Goal: Task Accomplishment & Management: Complete application form

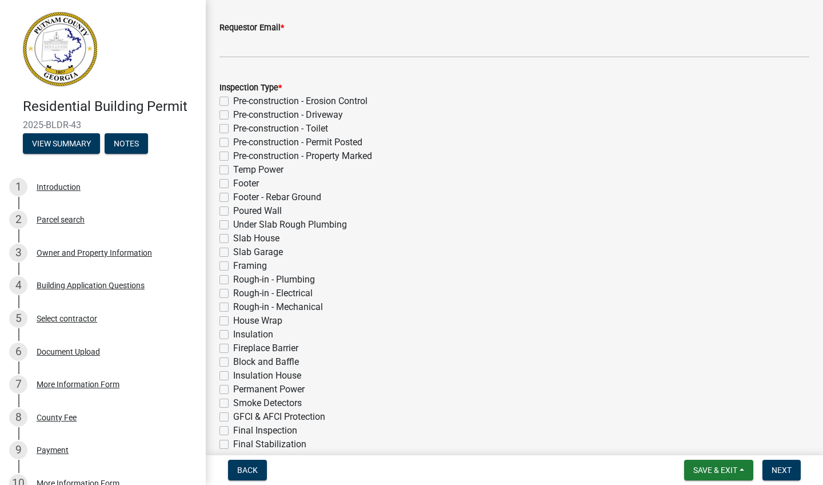
scroll to position [175, 0]
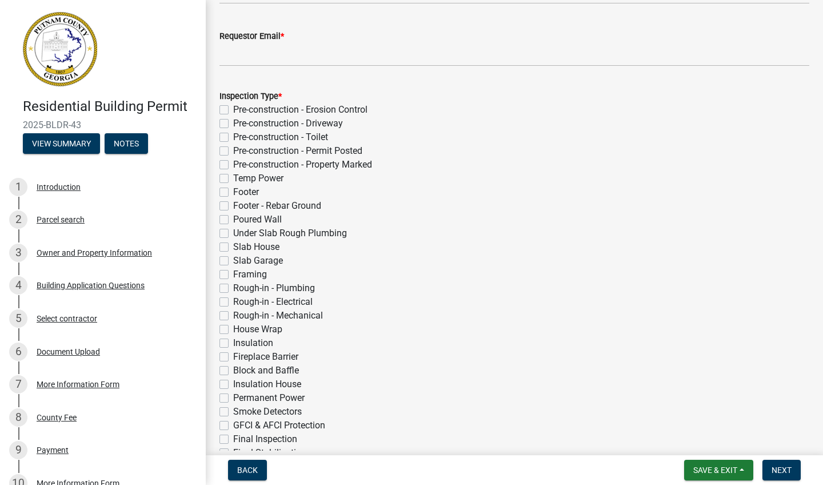
click at [233, 220] on label "Poured Wall" at bounding box center [257, 220] width 49 height 14
click at [233, 220] on input "Poured Wall" at bounding box center [236, 216] width 7 height 7
checkbox input "true"
checkbox input "false"
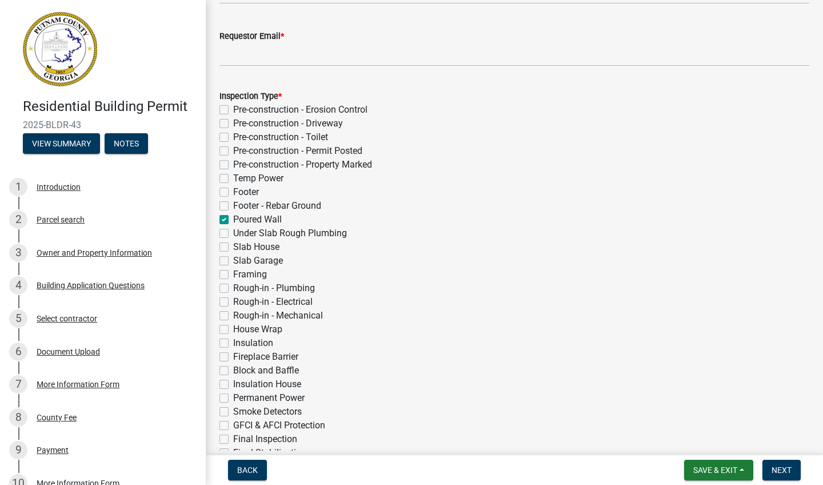
checkbox input "false"
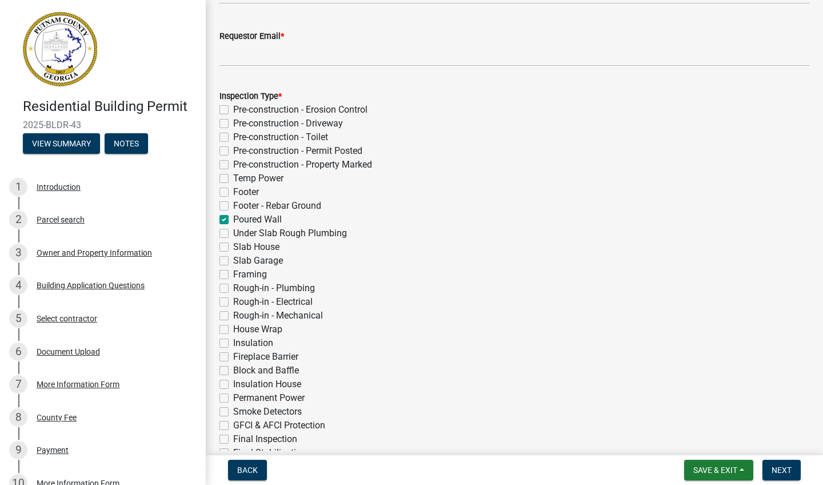
checkbox input "false"
checkbox input "true"
checkbox input "false"
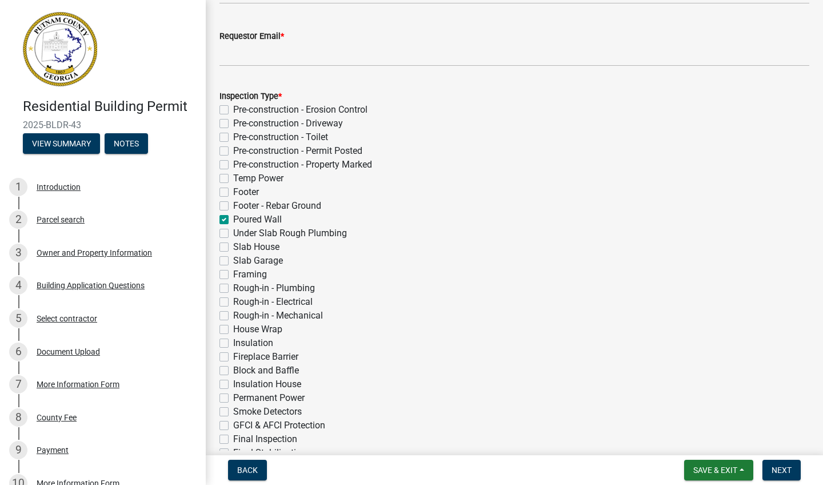
checkbox input "false"
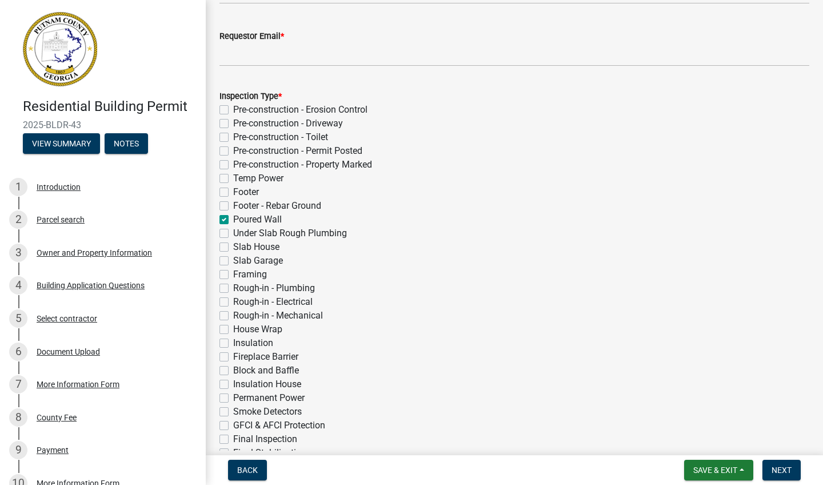
checkbox input "false"
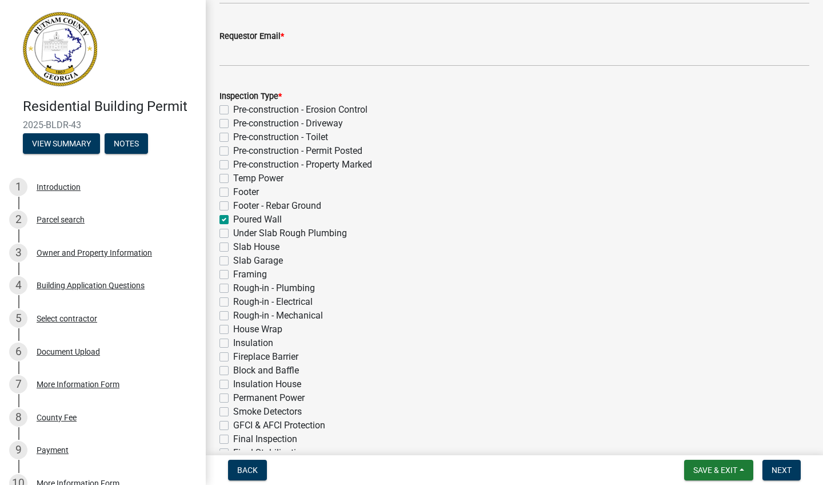
checkbox input "false"
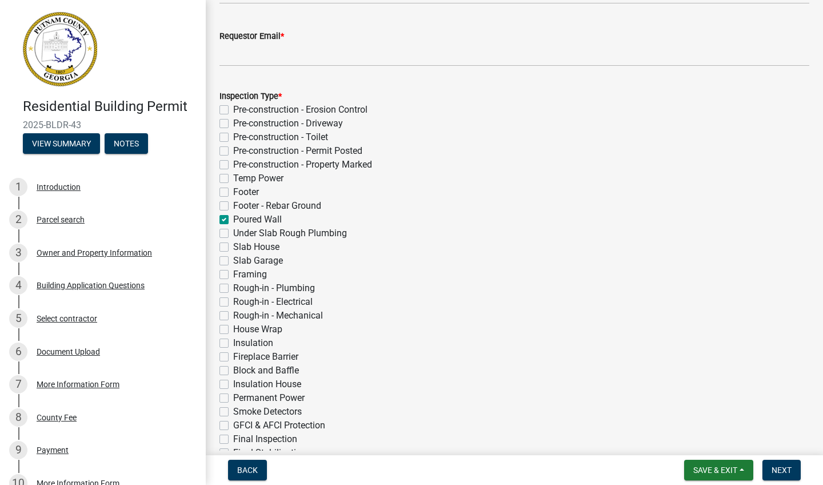
checkbox input "false"
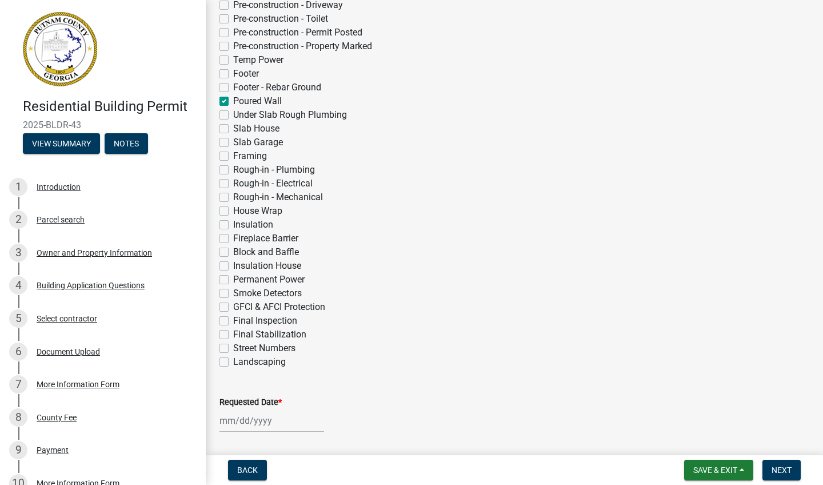
scroll to position [299, 0]
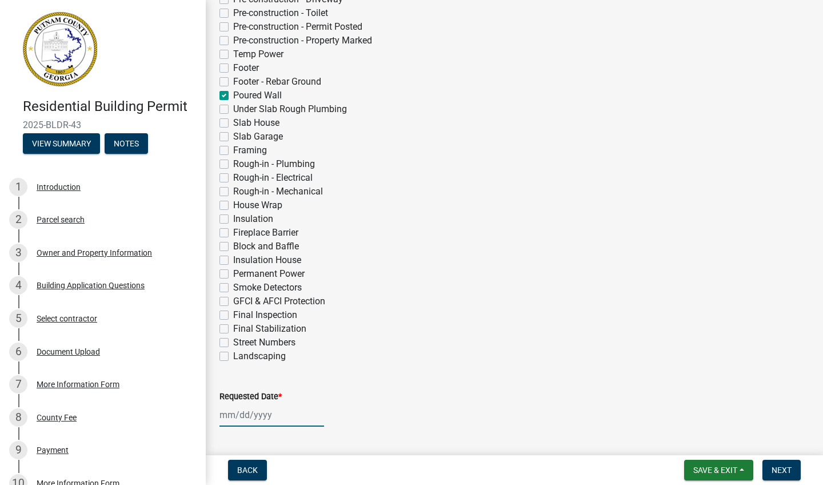
click at [254, 419] on div at bounding box center [271, 414] width 105 height 23
select select "9"
select select "2025"
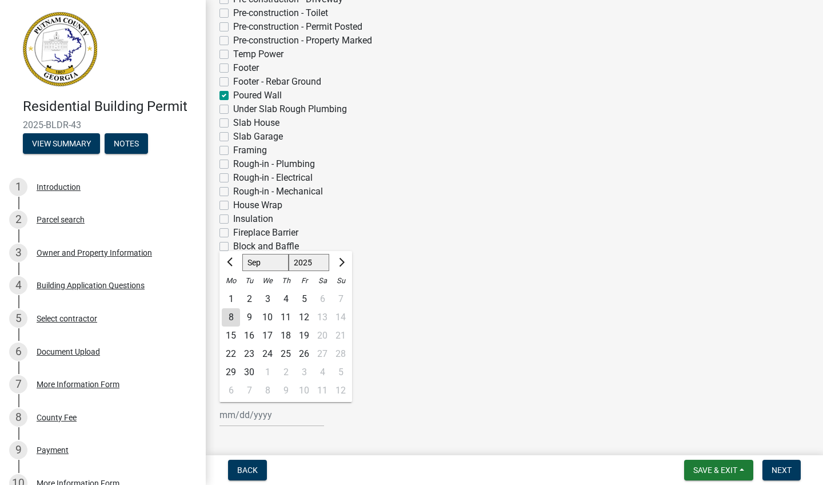
click at [229, 319] on div "8" at bounding box center [231, 317] width 18 height 18
type input "[DATE]"
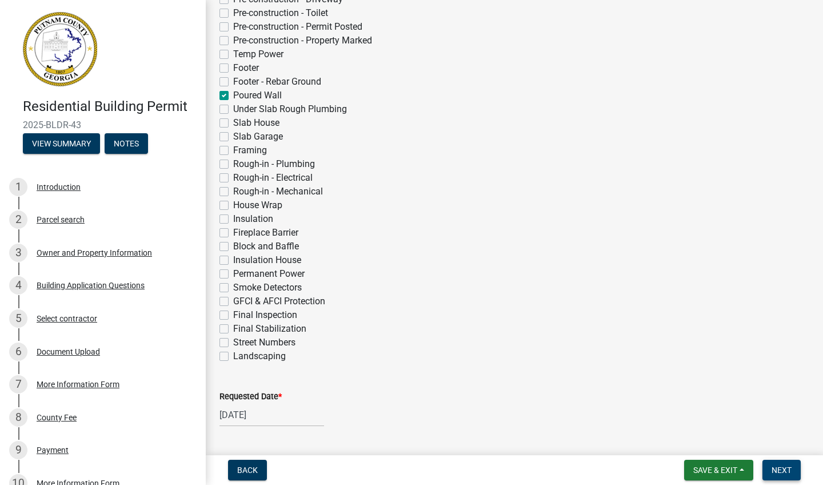
click at [781, 470] on span "Next" at bounding box center [782, 469] width 20 height 9
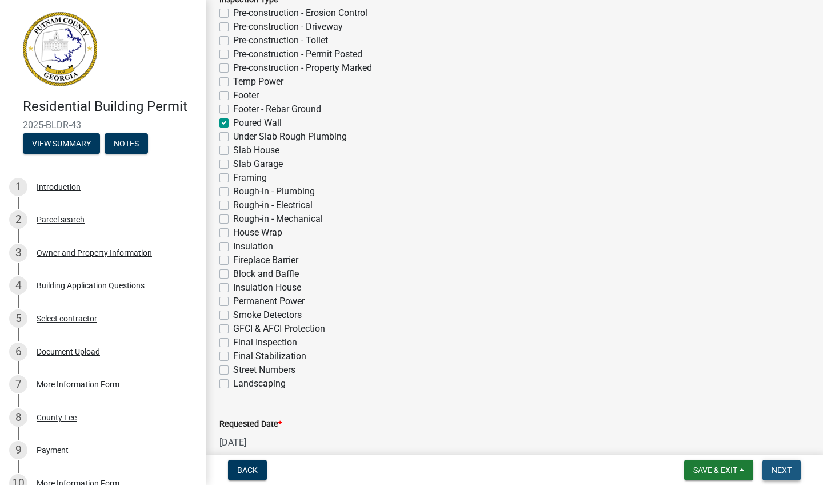
click at [781, 470] on span "Next" at bounding box center [782, 469] width 20 height 9
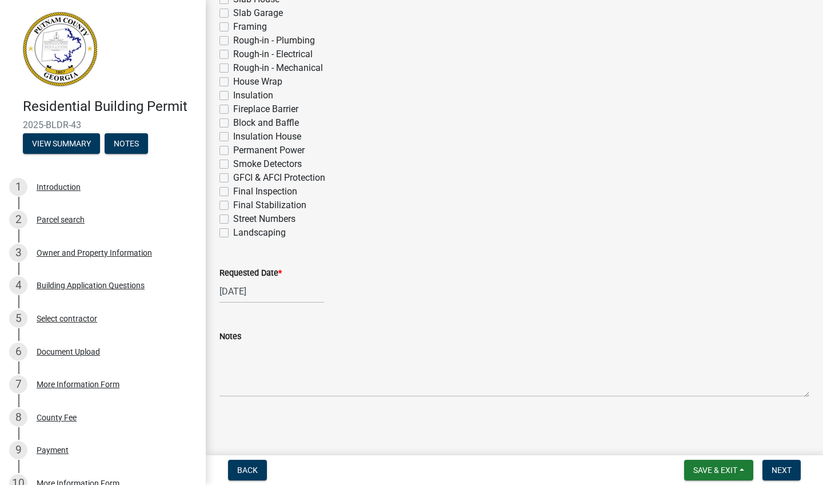
scroll to position [450, 0]
click at [268, 297] on div "[DATE]" at bounding box center [271, 290] width 105 height 23
select select "9"
select select "2025"
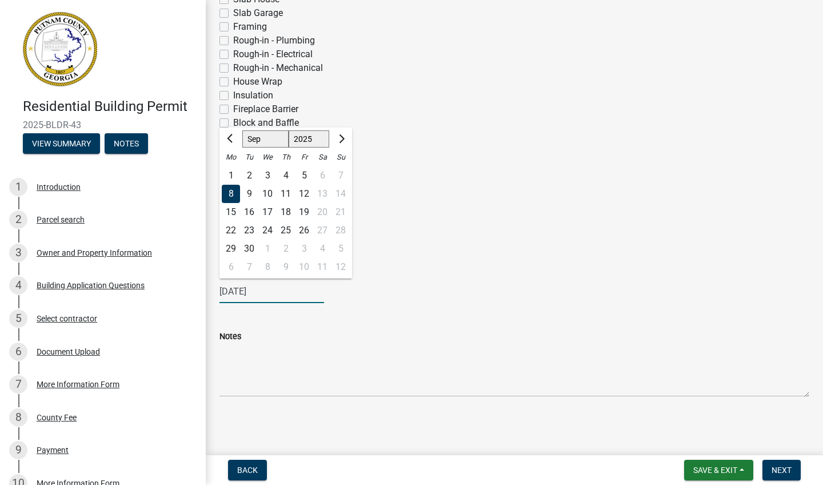
click at [268, 297] on input "[DATE]" at bounding box center [271, 290] width 105 height 23
click at [471, 324] on div "Notes" at bounding box center [514, 354] width 590 height 83
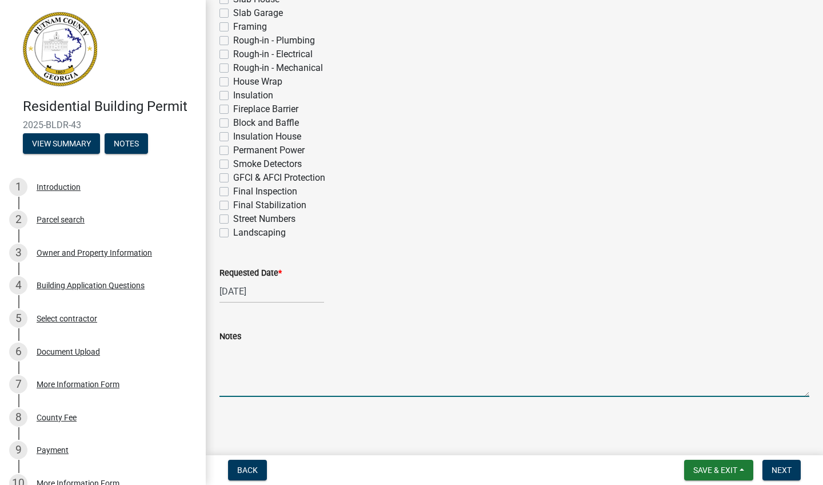
click at [235, 362] on textarea "Notes" at bounding box center [514, 370] width 590 height 54
click at [782, 469] on span "Next" at bounding box center [782, 469] width 20 height 9
click at [781, 466] on span "Next" at bounding box center [782, 469] width 20 height 9
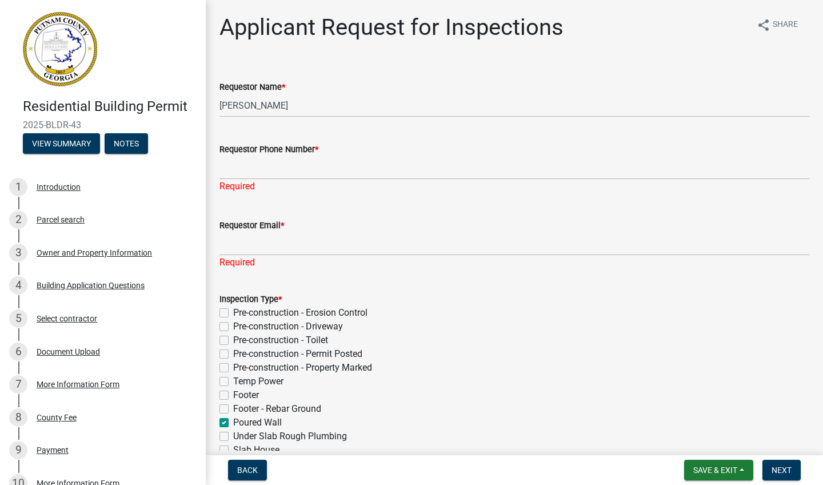
scroll to position [0, 0]
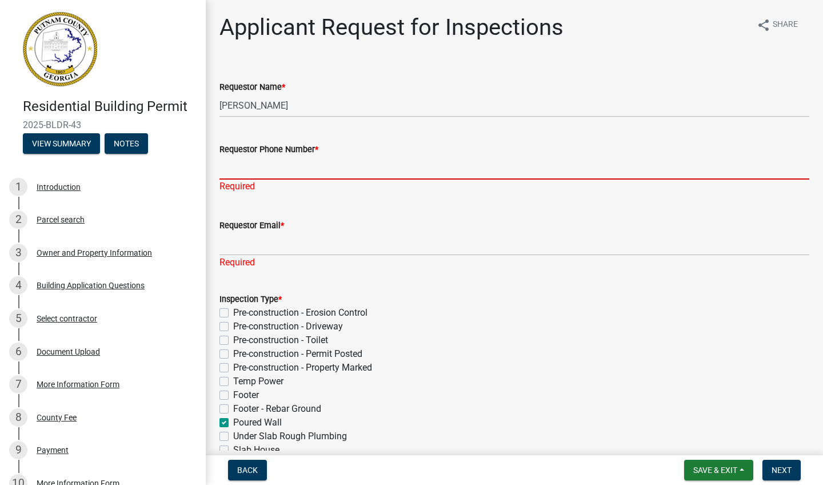
click at [264, 175] on input "Requestor Phone Number *" at bounding box center [514, 167] width 590 height 23
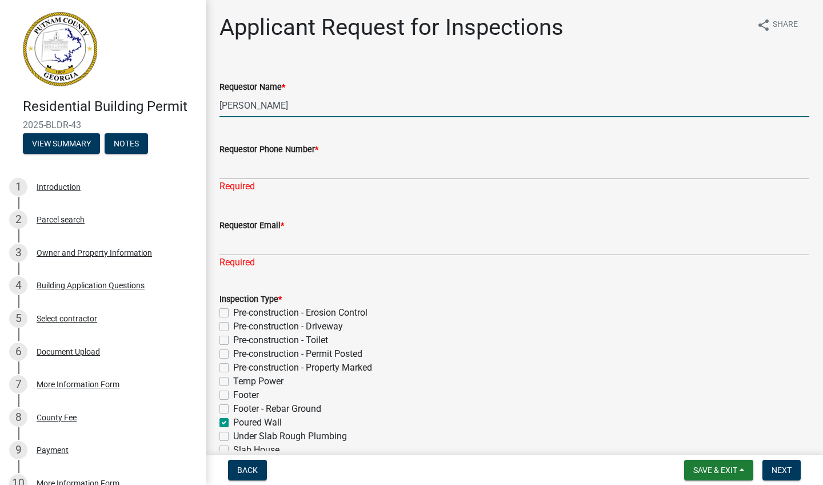
click at [291, 101] on input "[PERSON_NAME]" at bounding box center [514, 105] width 590 height 23
type input "[PERSON_NAME]"
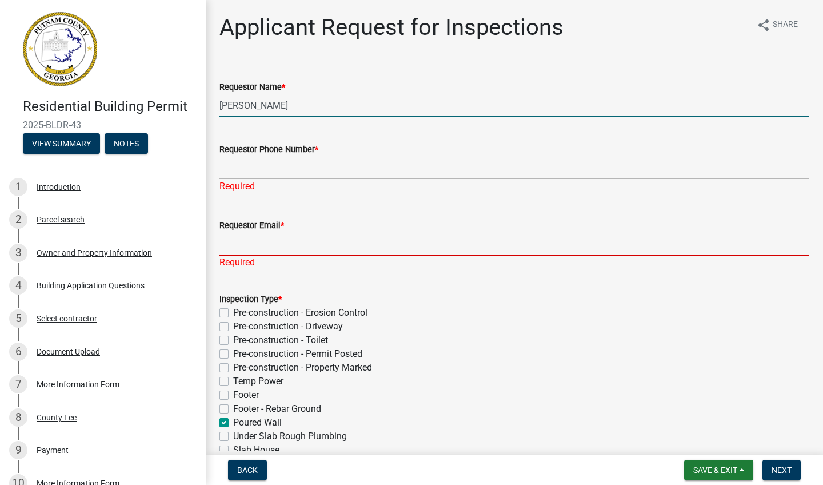
type input "[EMAIL_ADDRESS][DOMAIN_NAME]"
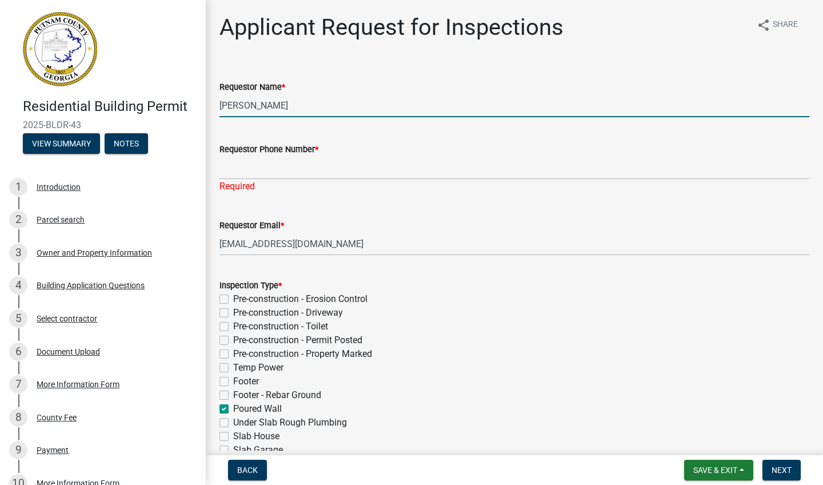
type input "[PERSON_NAME]"
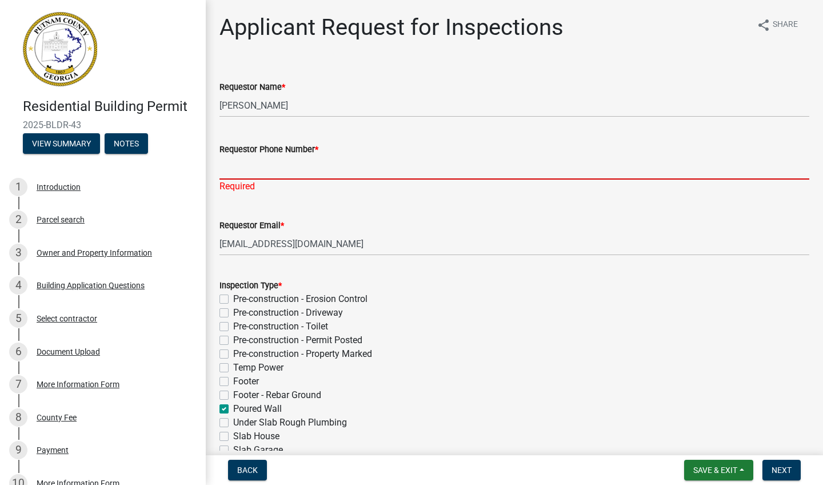
click at [255, 174] on input "Requestor Phone Number *" at bounding box center [514, 167] width 590 height 23
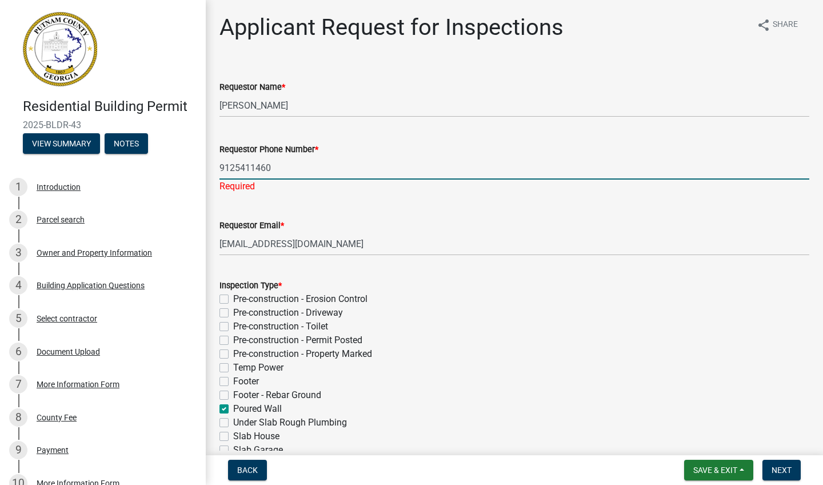
click at [235, 165] on input "9125411460" at bounding box center [514, 167] width 590 height 23
click at [255, 168] on input "912-5411460" at bounding box center [514, 167] width 590 height 23
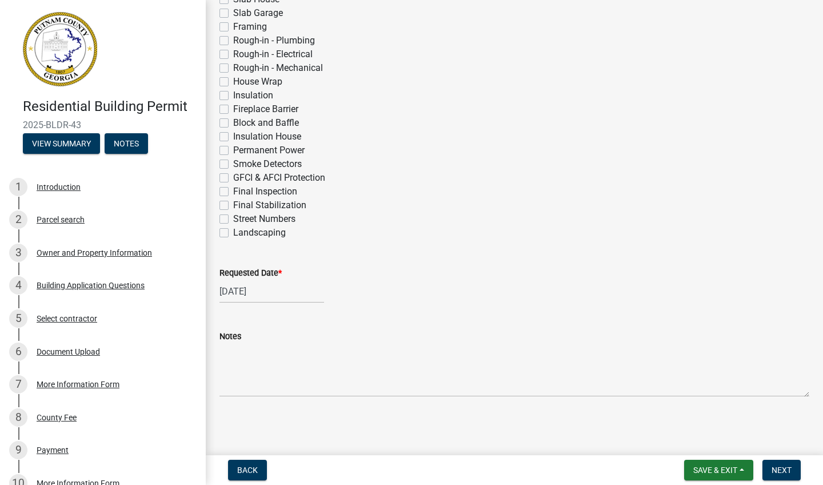
scroll to position [437, 0]
type input "[PHONE_NUMBER]"
click at [789, 462] on button "Next" at bounding box center [781, 470] width 38 height 21
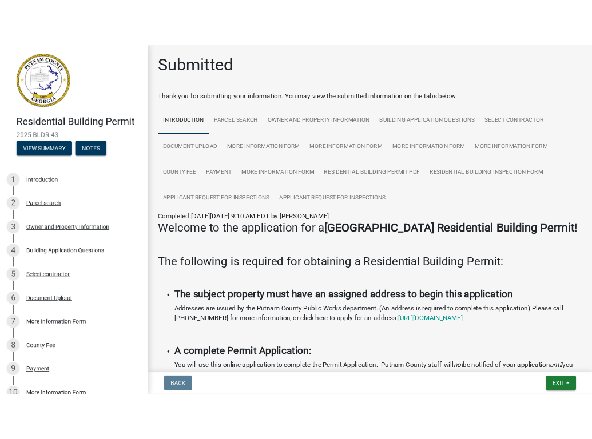
scroll to position [0, 0]
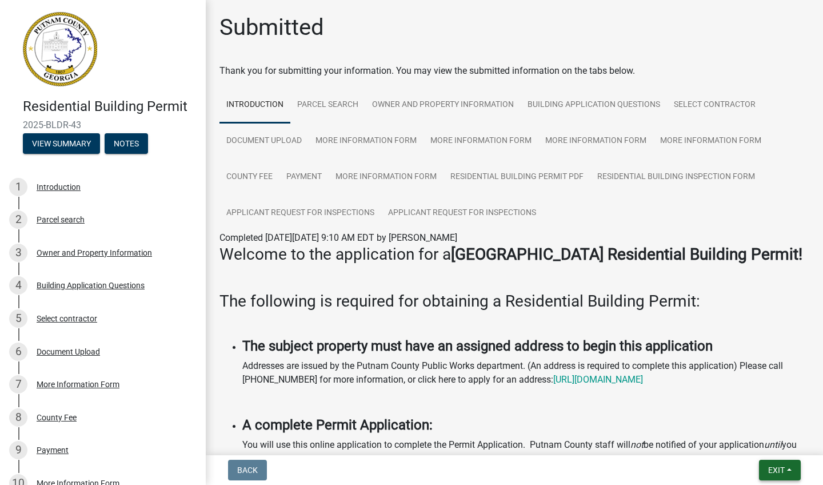
click at [785, 469] on button "Exit" at bounding box center [780, 470] width 42 height 21
click at [753, 437] on button "Save & Exit" at bounding box center [755, 439] width 91 height 27
